Goal: Information Seeking & Learning: Learn about a topic

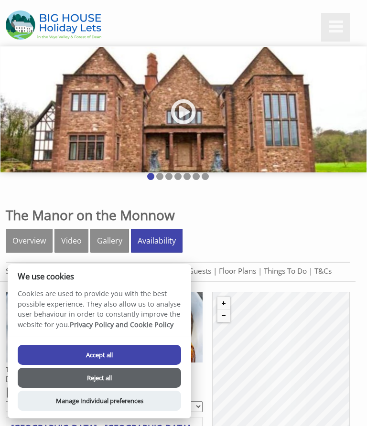
click at [249, 204] on div "Properties The Manor on the [GEOGRAPHIC_DATA] Overview Video Gallery Availabili…" at bounding box center [178, 241] width 356 height 81
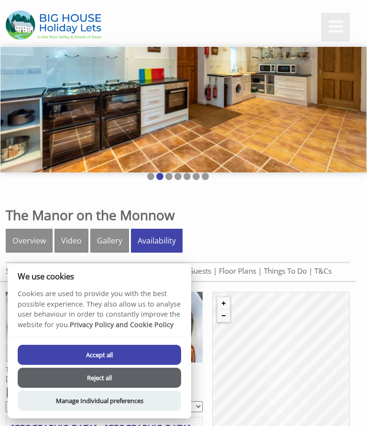
click at [113, 377] on button "Reject all" at bounding box center [99, 378] width 163 height 20
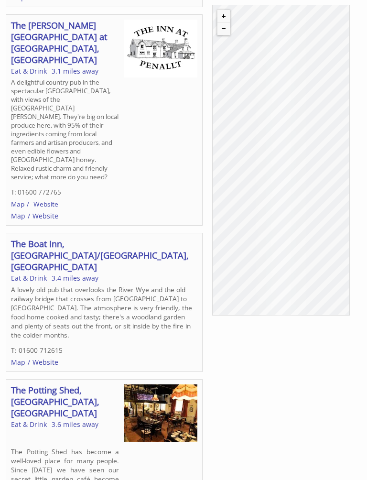
scroll to position [1515, 0]
click at [163, 384] on img at bounding box center [161, 413] width 74 height 58
click at [182, 384] on img at bounding box center [161, 413] width 74 height 58
click at [46, 238] on link "The Boat Inn, [GEOGRAPHIC_DATA]/[GEOGRAPHIC_DATA], [GEOGRAPHIC_DATA]" at bounding box center [100, 255] width 178 height 34
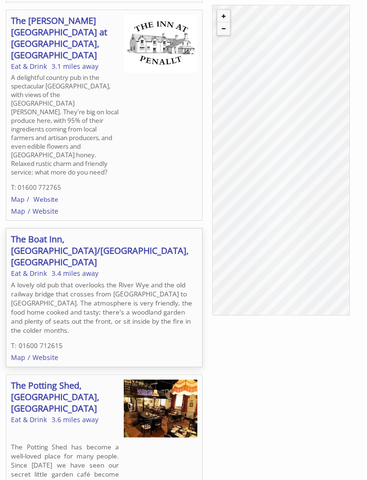
click at [50, 233] on link "The Boat Inn, [GEOGRAPHIC_DATA]/[GEOGRAPHIC_DATA], [GEOGRAPHIC_DATA]" at bounding box center [100, 250] width 178 height 34
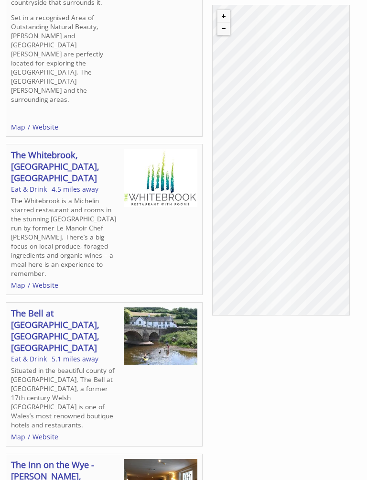
scroll to position [2661, 0]
click at [42, 307] on link "The Bell at [GEOGRAPHIC_DATA], [GEOGRAPHIC_DATA], [GEOGRAPHIC_DATA]" at bounding box center [55, 330] width 88 height 46
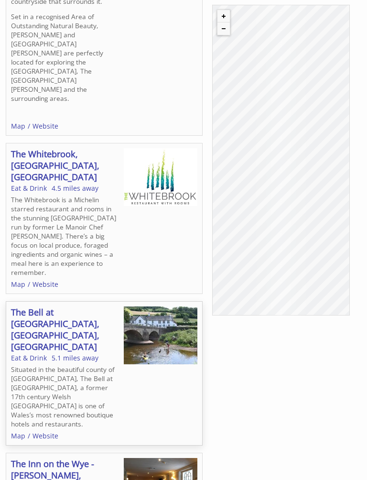
scroll to position [2666, 0]
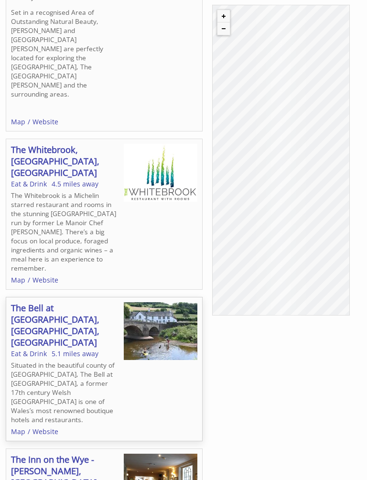
click at [170, 302] on img at bounding box center [161, 331] width 74 height 58
click at [150, 302] on img at bounding box center [161, 331] width 74 height 58
click at [159, 302] on img at bounding box center [161, 331] width 74 height 58
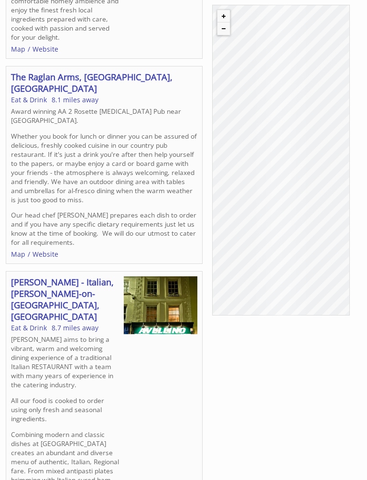
scroll to position [3359, 0]
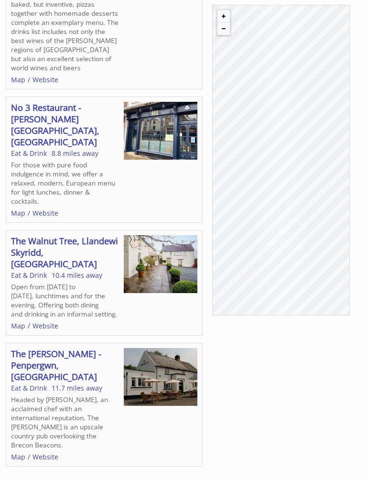
scroll to position [3895, 0]
